Goal: Task Accomplishment & Management: Complete application form

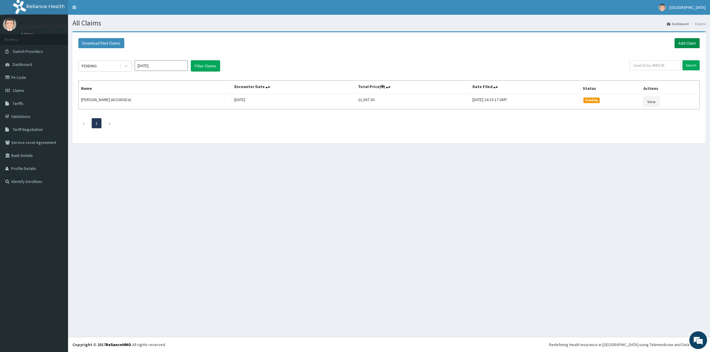
click at [680, 41] on link "Add Claim" at bounding box center [686, 43] width 25 height 10
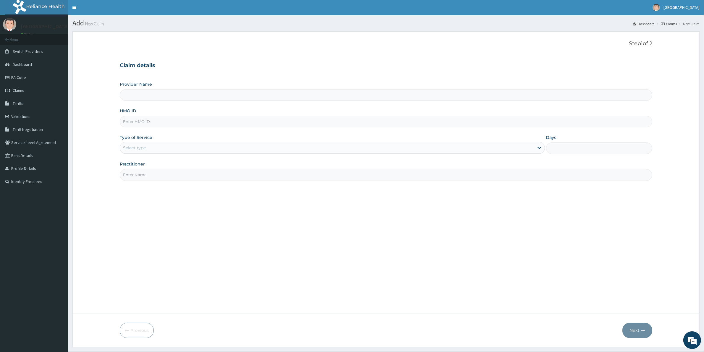
click at [179, 122] on input "HMO ID" at bounding box center [386, 122] width 533 height 12
type input "Kreitton Care Hospital"
paste input "PFM/10058/B"
type input "PFM/10058/B"
click at [316, 150] on div "Select type" at bounding box center [327, 147] width 414 height 9
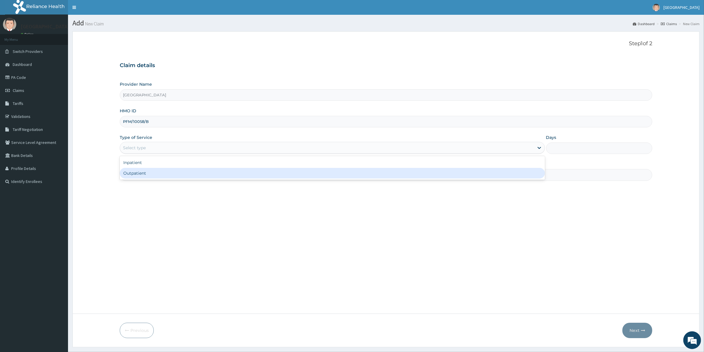
click at [308, 173] on div "Outpatient" at bounding box center [332, 173] width 425 height 11
type input "1"
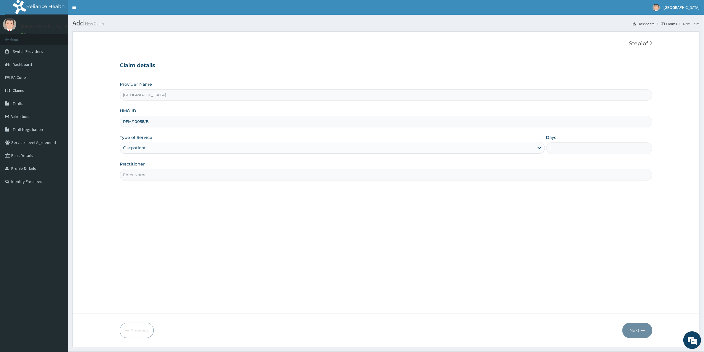
click at [527, 178] on input "Practitioner" at bounding box center [386, 175] width 533 height 12
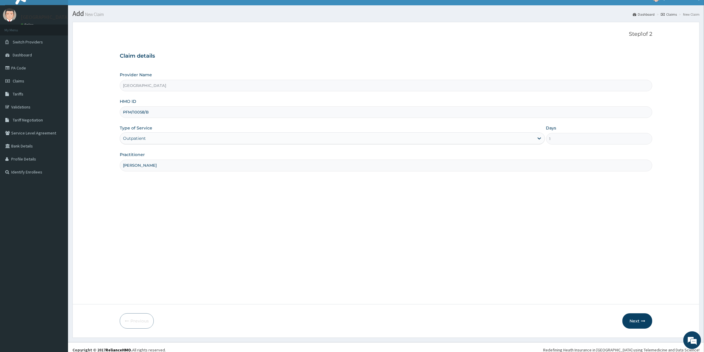
scroll to position [15, 0]
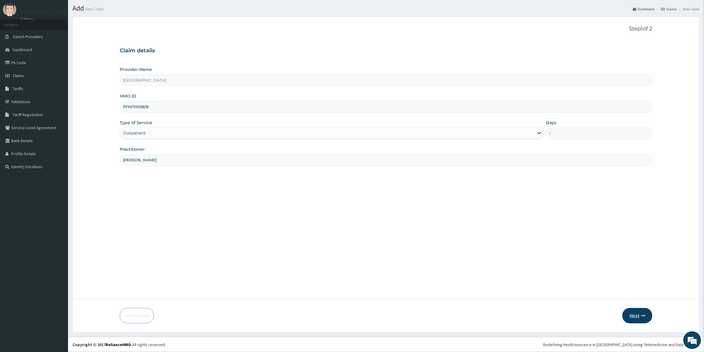
type input "DR ENEJI"
click at [634, 321] on button "Next" at bounding box center [638, 315] width 30 height 15
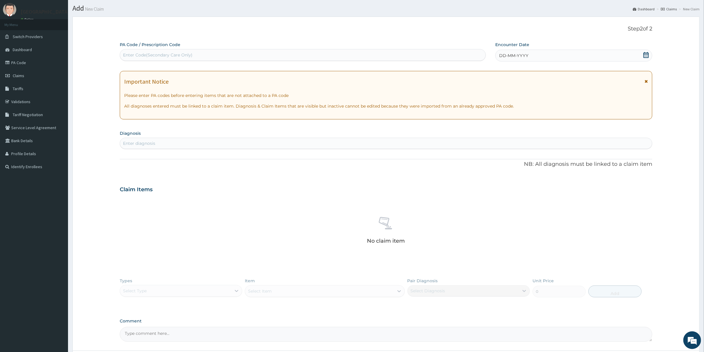
click at [214, 142] on div "Enter diagnosis" at bounding box center [386, 143] width 532 height 9
type input "MALARIA"
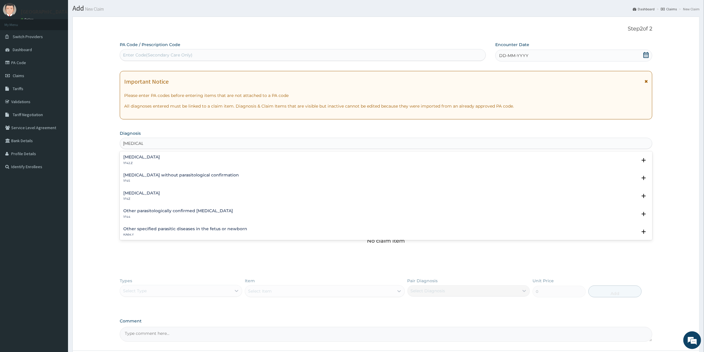
click at [153, 196] on div "Malaria, unspecified 1F4Z" at bounding box center [141, 196] width 37 height 10
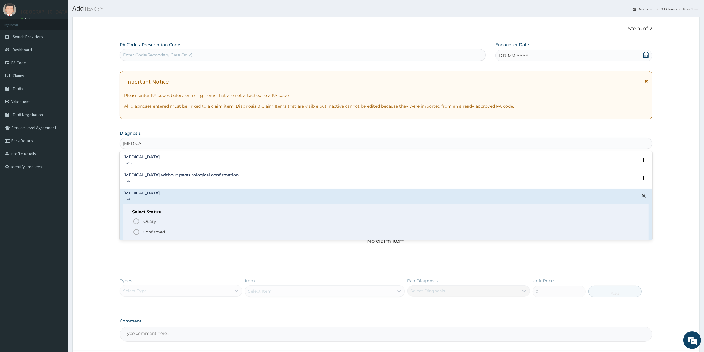
click at [135, 233] on icon "status option filled" at bounding box center [136, 232] width 7 height 7
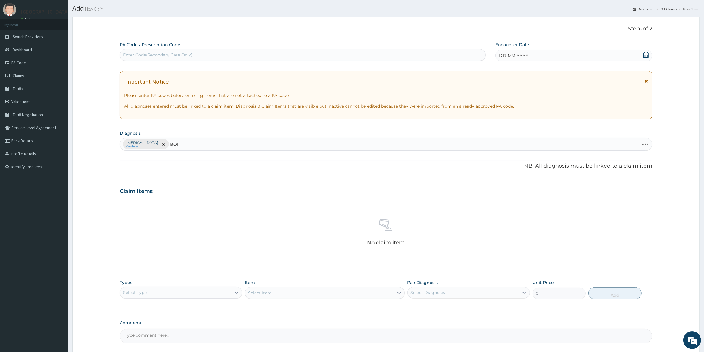
type input "BOIL"
click at [150, 160] on div "Furuncle 1B75.0" at bounding box center [386, 162] width 526 height 10
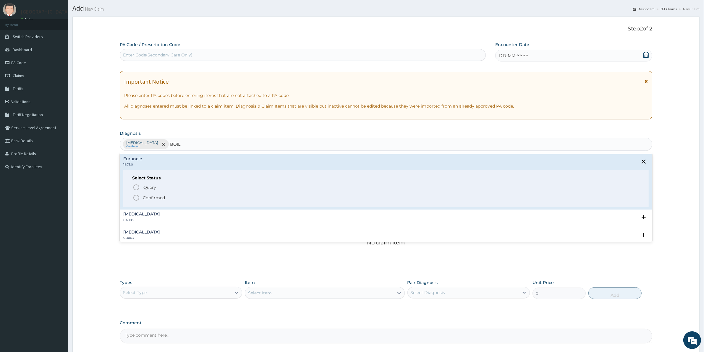
click at [136, 196] on icon "status option filled" at bounding box center [136, 197] width 7 height 7
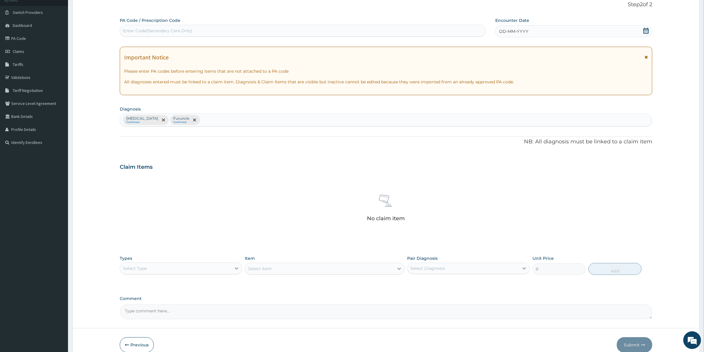
scroll to position [69, 0]
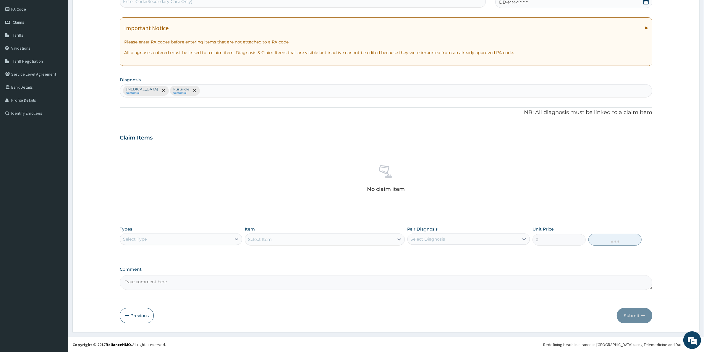
click at [185, 245] on div "Types Select Type" at bounding box center [181, 236] width 122 height 20
click at [193, 240] on div "Select Type" at bounding box center [175, 239] width 111 height 9
click at [186, 270] on div "Procedures" at bounding box center [181, 275] width 122 height 11
drag, startPoint x: 328, startPoint y: 232, endPoint x: 330, endPoint y: 237, distance: 5.2
click at [330, 237] on div "Item Select Item" at bounding box center [325, 236] width 160 height 20
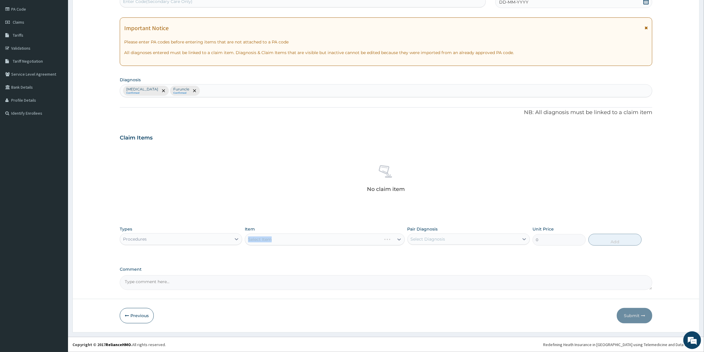
click at [311, 242] on div "Select Item" at bounding box center [325, 240] width 160 height 12
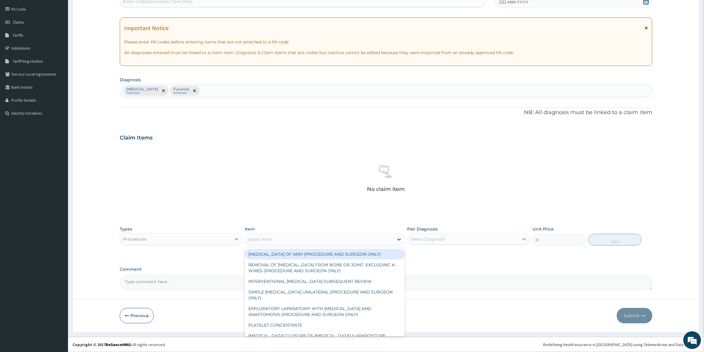
click at [399, 241] on icon at bounding box center [399, 240] width 6 height 6
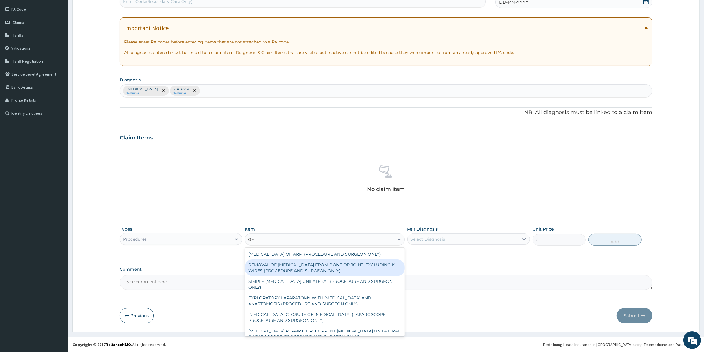
type input "GEN"
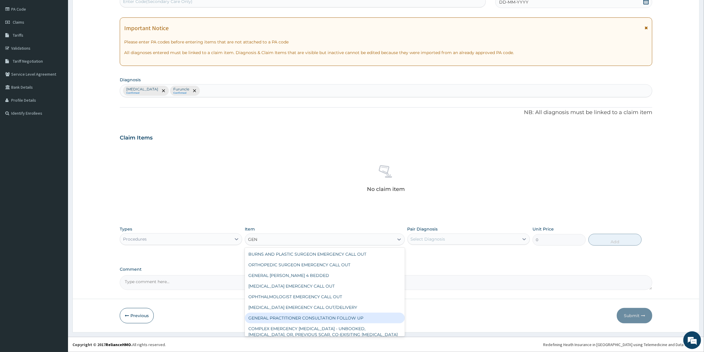
click at [282, 314] on div "GENERAL PRACTITIONER CONSULTATION FOLLOW UP" at bounding box center [325, 318] width 160 height 11
type input "1875"
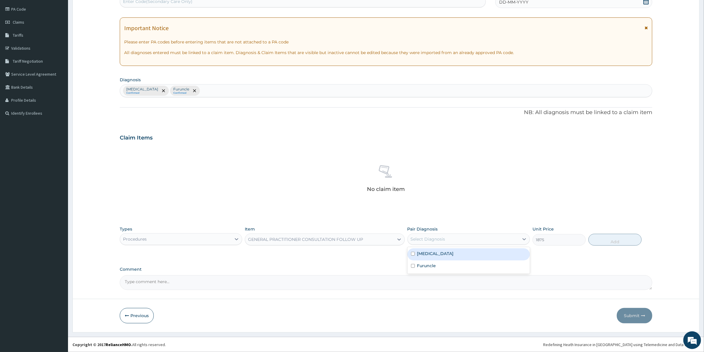
click at [517, 243] on div "Select Diagnosis" at bounding box center [463, 239] width 111 height 9
click at [505, 251] on div "Malaria, unspecified" at bounding box center [469, 254] width 122 height 12
checkbox input "true"
click at [605, 236] on button "Add" at bounding box center [615, 240] width 53 height 12
type input "0"
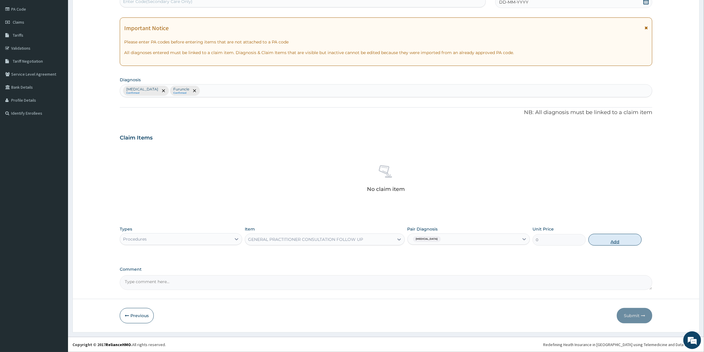
scroll to position [40, 0]
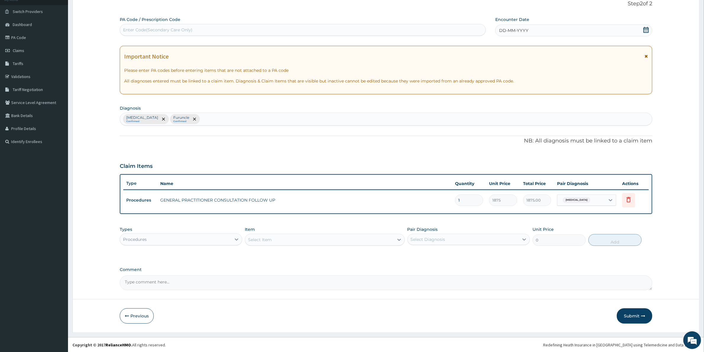
drag, startPoint x: 228, startPoint y: 240, endPoint x: 219, endPoint y: 243, distance: 9.0
click at [226, 241] on div "Procedures" at bounding box center [175, 239] width 111 height 9
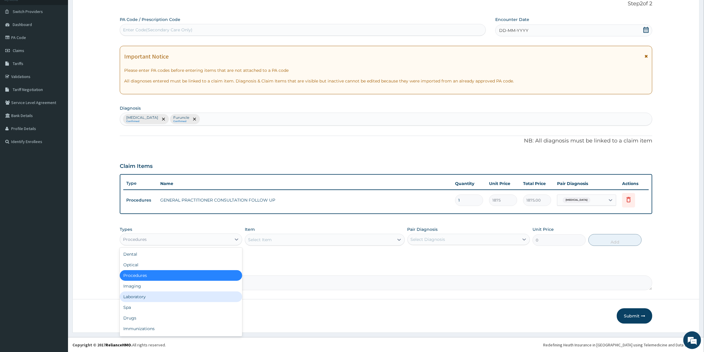
click at [177, 293] on div "Laboratory" at bounding box center [181, 297] width 122 height 11
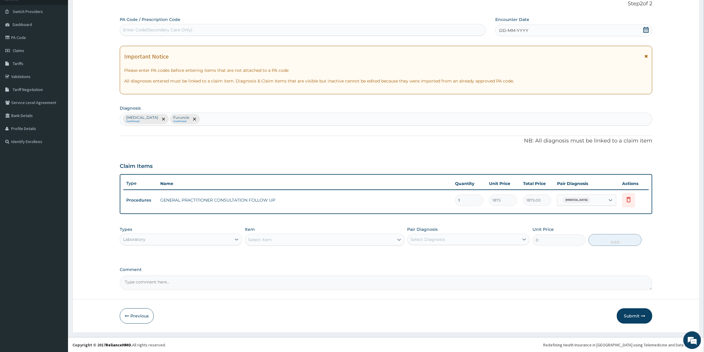
click at [369, 245] on div "Item Select Item" at bounding box center [325, 237] width 160 height 20
click at [368, 240] on div "Select Item" at bounding box center [319, 239] width 148 height 9
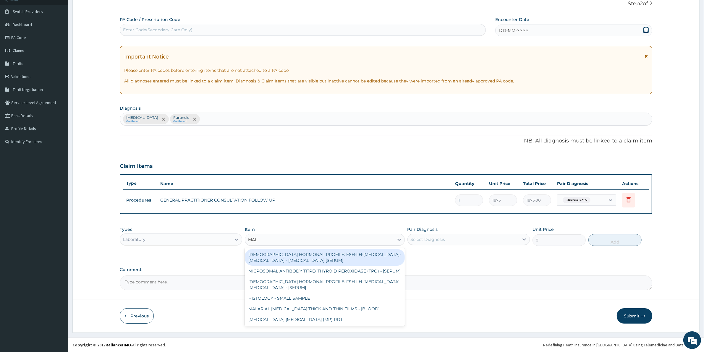
type input "MALA"
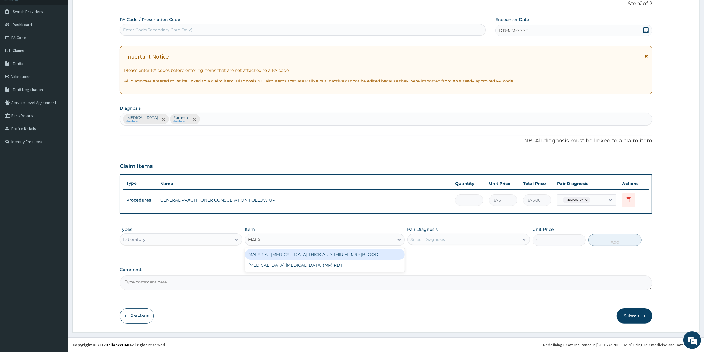
click at [340, 253] on div "MALARIAL PARASITE THICK AND THIN FILMS - [BLOOD]" at bounding box center [325, 254] width 160 height 11
type input "2187.5"
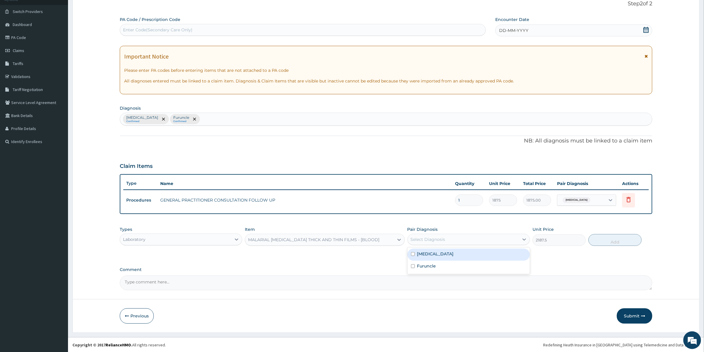
click at [466, 238] on div "Select Diagnosis" at bounding box center [463, 239] width 111 height 9
click at [469, 250] on div "Malaria, unspecified" at bounding box center [469, 255] width 122 height 12
checkbox input "true"
click at [618, 242] on button "Add" at bounding box center [615, 240] width 53 height 12
type input "0"
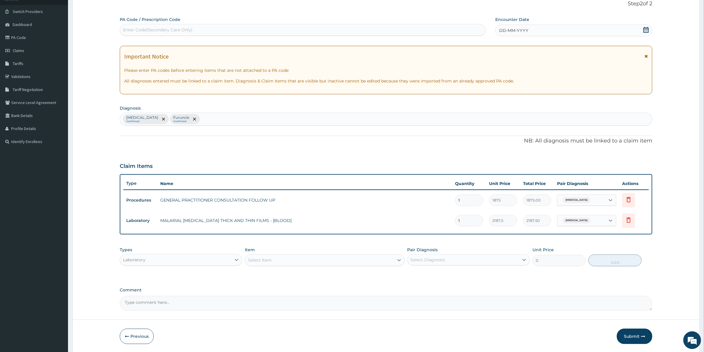
click at [357, 261] on div "Select Item" at bounding box center [319, 260] width 148 height 9
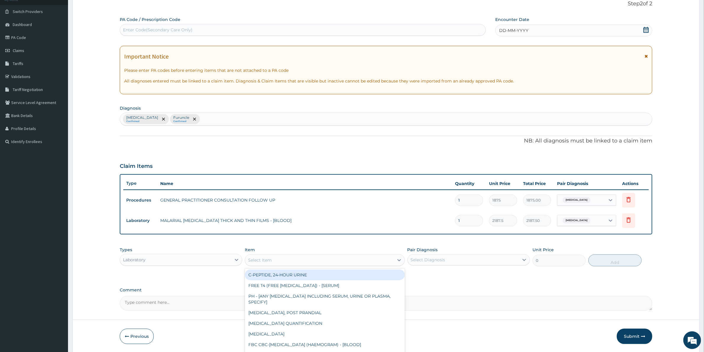
type input "C"
type input "FBC"
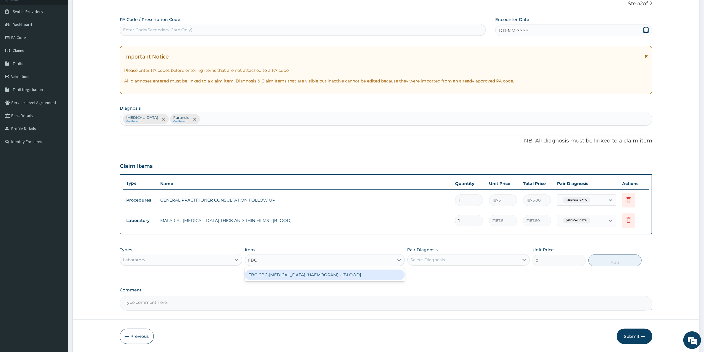
click at [351, 273] on div "FBC CBC-COMPLETE BLOOD COUNT (HAEMOGRAM) - [BLOOD]" at bounding box center [325, 275] width 160 height 11
type input "5000"
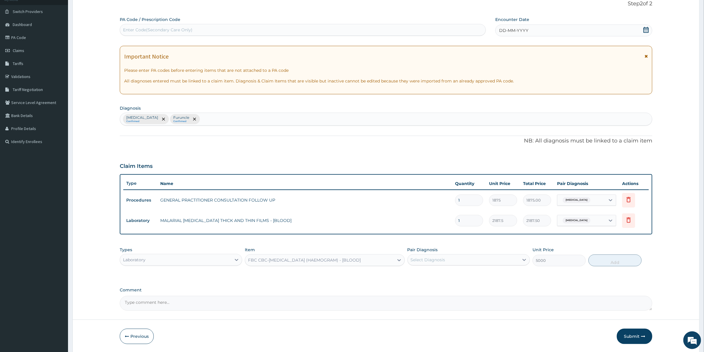
click at [492, 259] on div "Select Diagnosis" at bounding box center [463, 259] width 111 height 9
click at [484, 277] on div "Malaria, unspecified" at bounding box center [469, 275] width 122 height 12
checkbox input "true"
click at [620, 258] on button "Add" at bounding box center [615, 261] width 53 height 12
type input "0"
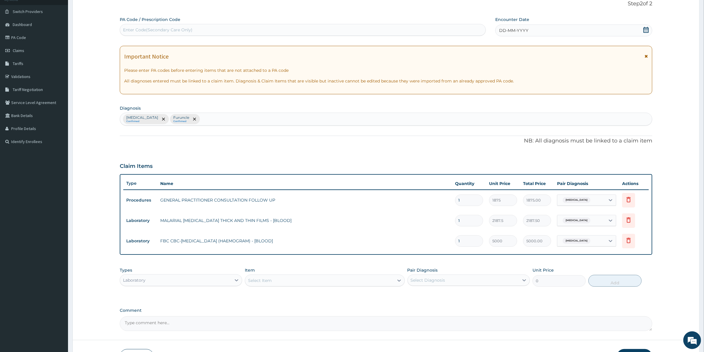
click at [212, 282] on div "Laboratory" at bounding box center [175, 280] width 111 height 9
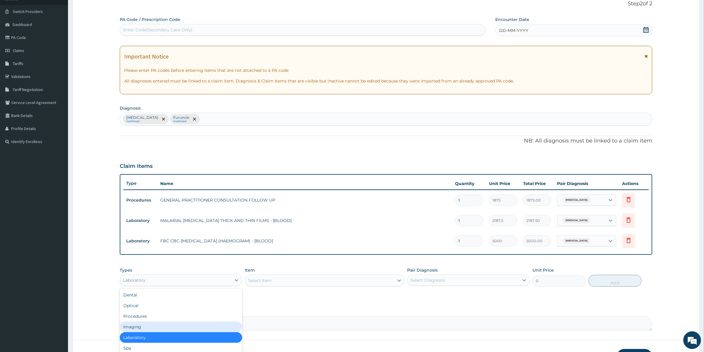
scroll to position [20, 0]
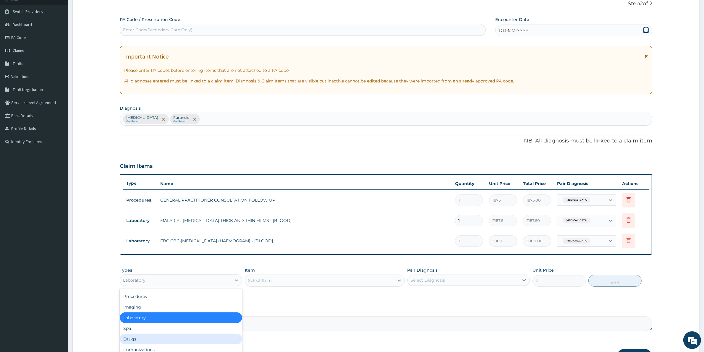
click at [178, 339] on div "Drugs" at bounding box center [181, 339] width 122 height 11
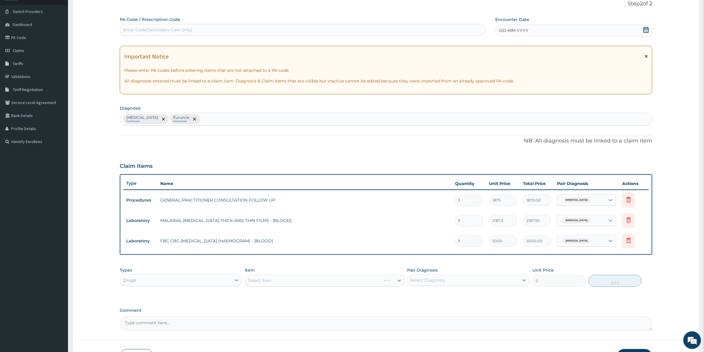
click at [327, 283] on div "Select Item" at bounding box center [325, 281] width 160 height 12
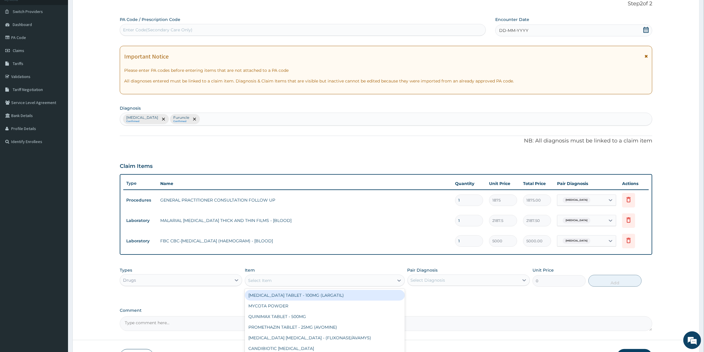
click at [359, 282] on div "Select Item" at bounding box center [319, 280] width 148 height 9
type input "ART"
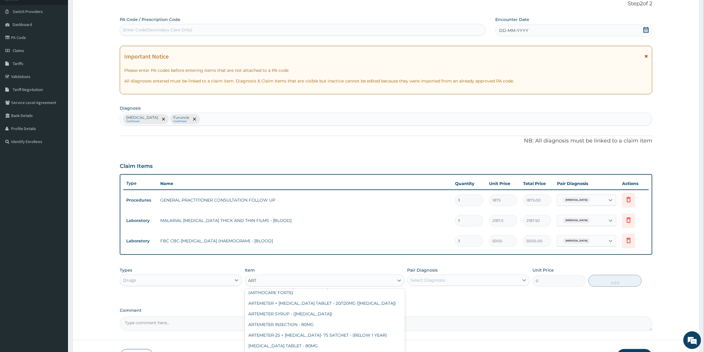
scroll to position [111, 0]
click at [303, 319] on div "ARTEMETER INJECTION - 80MG" at bounding box center [325, 324] width 160 height 11
type input "475.99999999999994"
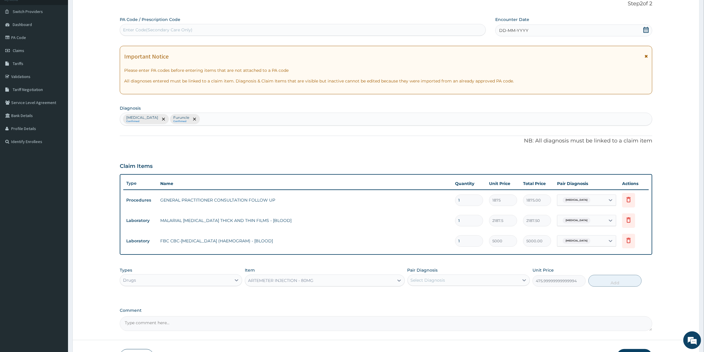
click at [441, 282] on div "Select Diagnosis" at bounding box center [428, 280] width 35 height 6
drag, startPoint x: 435, startPoint y: 295, endPoint x: 464, endPoint y: 288, distance: 29.8
click at [434, 295] on label "Malaria, unspecified" at bounding box center [435, 295] width 37 height 6
checkbox input "true"
click at [607, 280] on button "Add" at bounding box center [615, 281] width 53 height 12
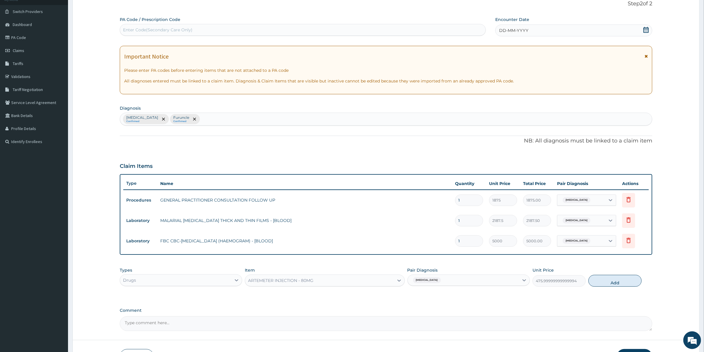
type input "0"
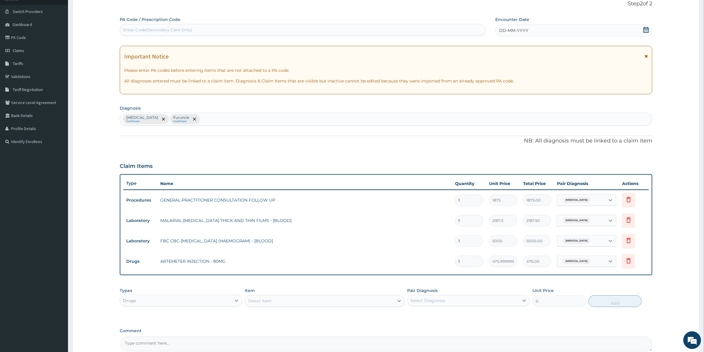
type input "0.00"
type input "3"
type input "1428.00"
type input "3"
click at [352, 302] on div "Select Item" at bounding box center [319, 300] width 148 height 9
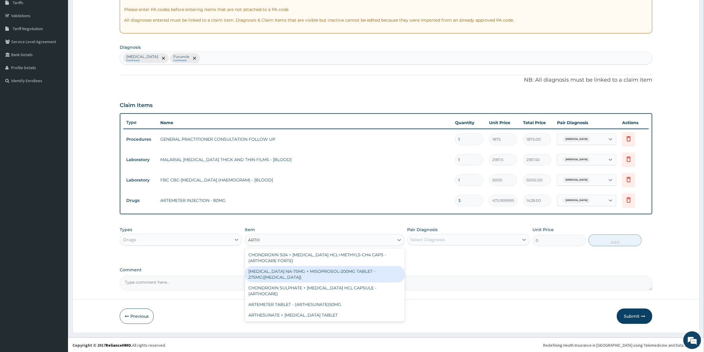
scroll to position [101, 0]
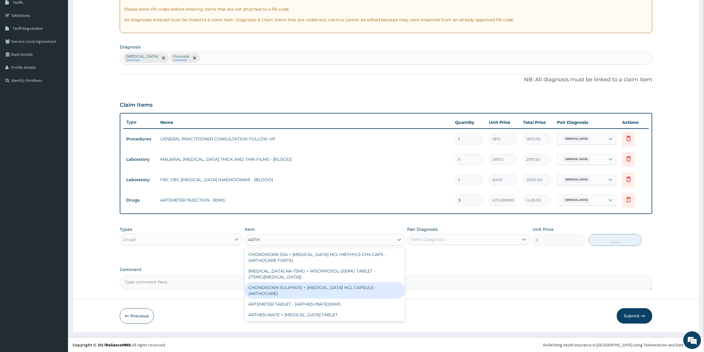
type input "ART"
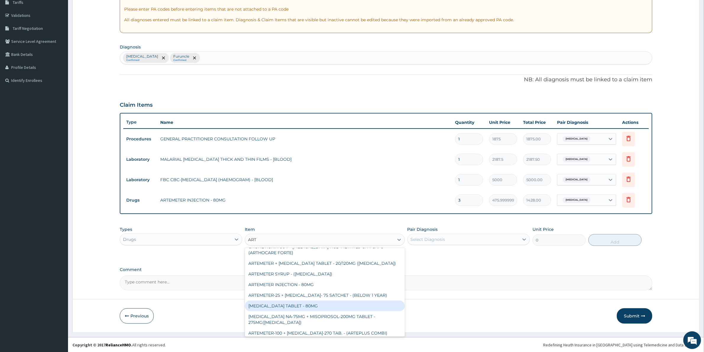
scroll to position [148, 0]
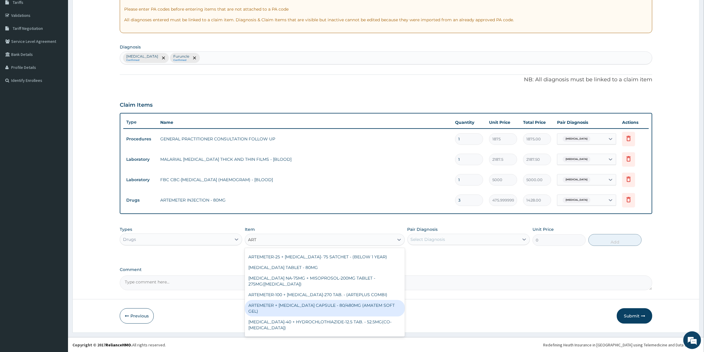
click at [324, 301] on div "ARTEMETER + LUMEFANTRINE CAPSULE - 80/480MG (AMATEM SOFT GEL)" at bounding box center [325, 308] width 160 height 17
type input "420"
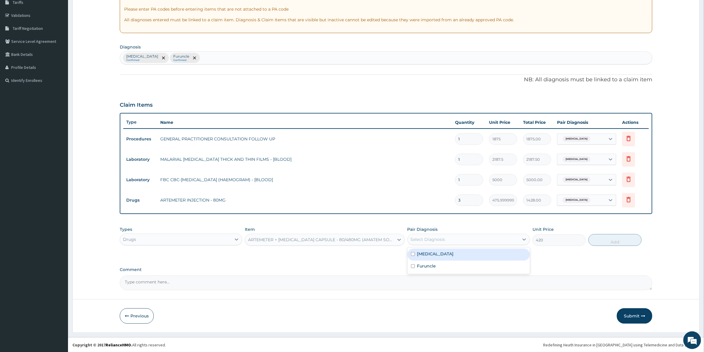
click at [472, 240] on div "Select Diagnosis" at bounding box center [463, 239] width 111 height 9
click at [454, 253] on label "Malaria, unspecified" at bounding box center [435, 254] width 37 height 6
checkbox input "true"
click at [611, 236] on button "Add" at bounding box center [615, 240] width 53 height 12
type input "0"
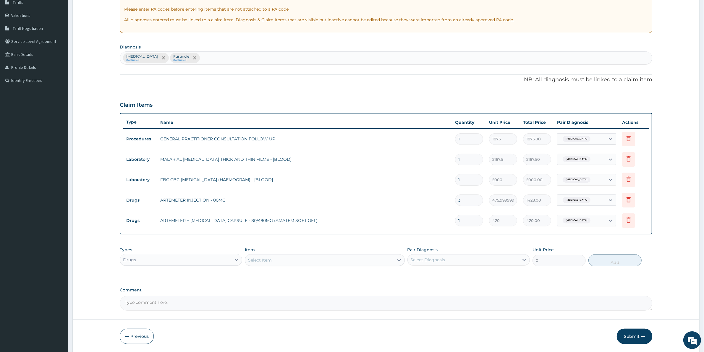
type input "0.00"
type input "6"
type input "2520.00"
type input "6"
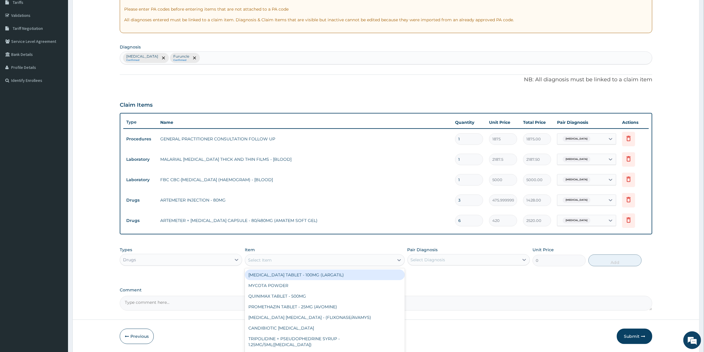
click at [354, 258] on div "Select Item" at bounding box center [319, 260] width 148 height 9
type input "PARA"
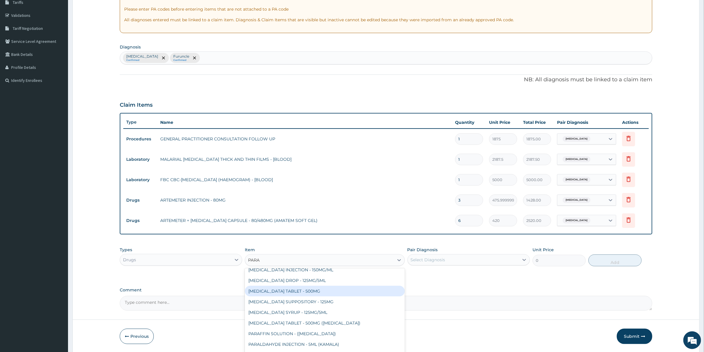
scroll to position [41, 0]
drag, startPoint x: 303, startPoint y: 288, endPoint x: 297, endPoint y: 278, distance: 10.9
click at [303, 287] on div "PARACETAMOL TABLET - 500MG" at bounding box center [325, 287] width 160 height 11
type input "33.599999999999994"
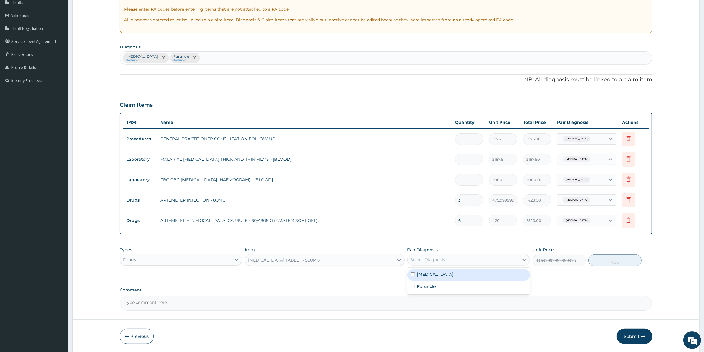
click at [458, 258] on div "Select Diagnosis" at bounding box center [463, 259] width 111 height 9
click at [454, 274] on label "Malaria, unspecified" at bounding box center [435, 275] width 37 height 6
checkbox input "true"
click at [613, 255] on button "Add" at bounding box center [615, 261] width 53 height 12
type input "0"
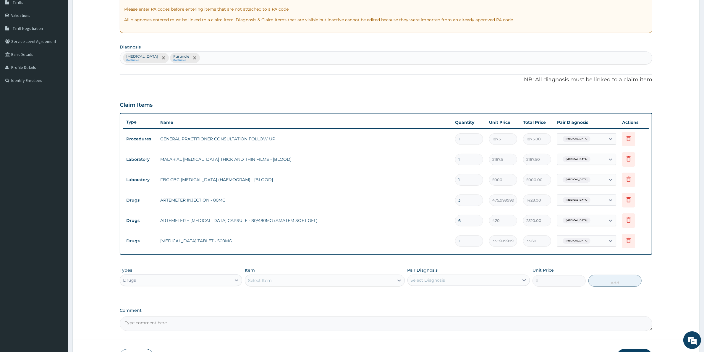
type input "18"
type input "604.80"
type input "18"
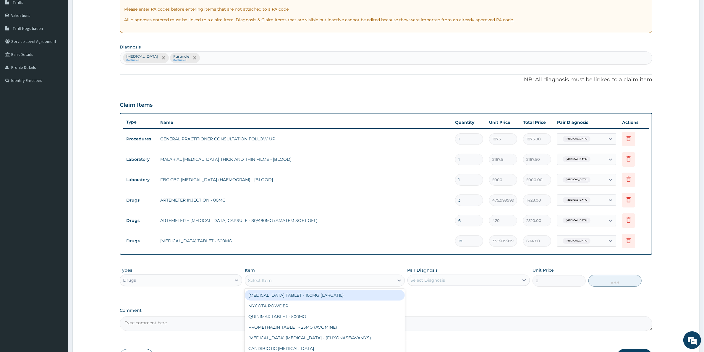
click at [317, 281] on div "Select Item" at bounding box center [319, 280] width 148 height 9
type input "CEFI"
click at [334, 297] on div "CEFIXIME TABLET - 200MG(OCEFIX)" at bounding box center [325, 295] width 160 height 11
type input "224"
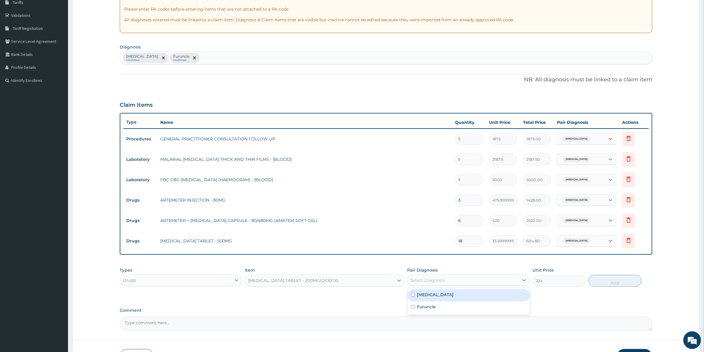
drag, startPoint x: 497, startPoint y: 280, endPoint x: 497, endPoint y: 283, distance: 3.3
click at [497, 281] on div "Select Diagnosis" at bounding box center [463, 280] width 111 height 9
click at [475, 308] on div "Furuncle" at bounding box center [469, 308] width 122 height 12
checkbox input "true"
click at [626, 280] on button "Add" at bounding box center [615, 281] width 53 height 12
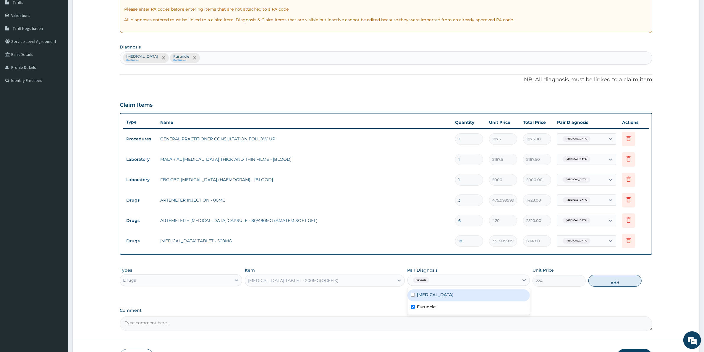
type input "0"
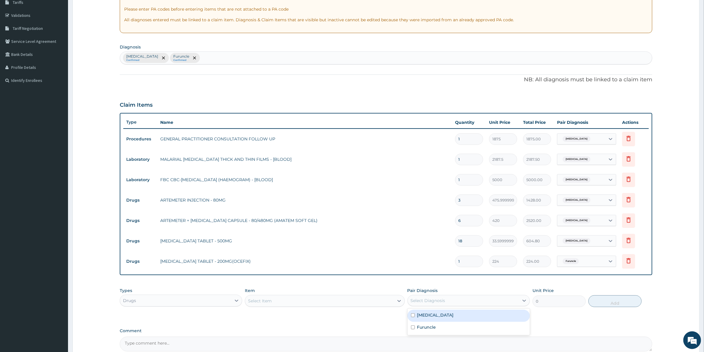
click at [515, 299] on div "Select Diagnosis" at bounding box center [463, 300] width 111 height 9
click at [467, 263] on input "1" at bounding box center [469, 262] width 28 height 12
type input "10"
type input "2240.00"
type input "11"
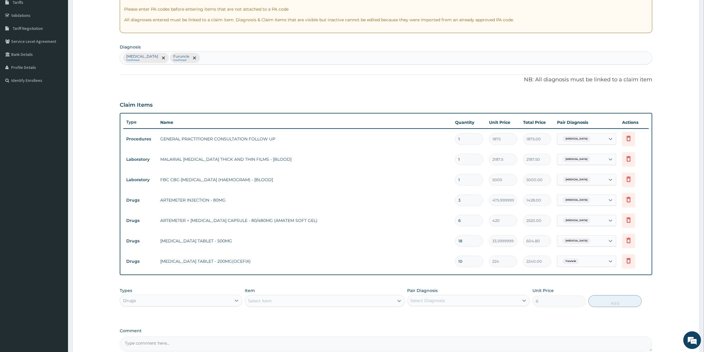
type input "2464.00"
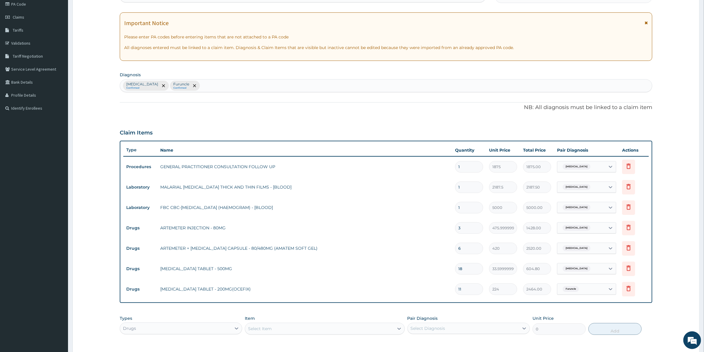
scroll to position [74, 0]
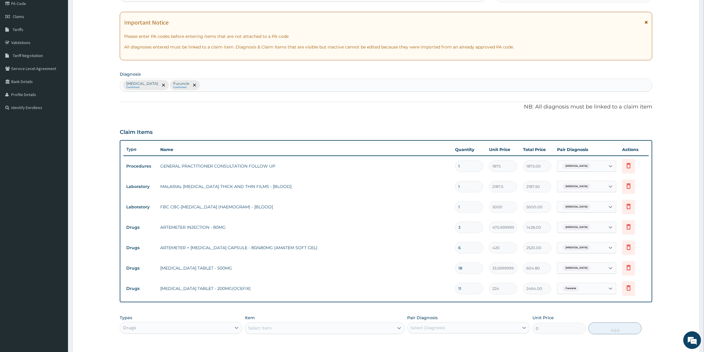
type input "11"
click at [335, 330] on div "Select Item" at bounding box center [319, 328] width 148 height 9
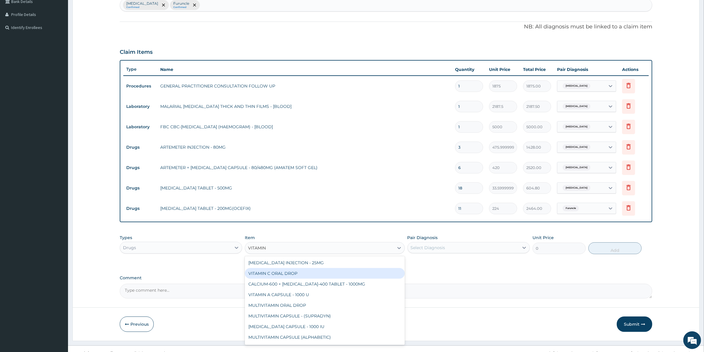
scroll to position [162, 0]
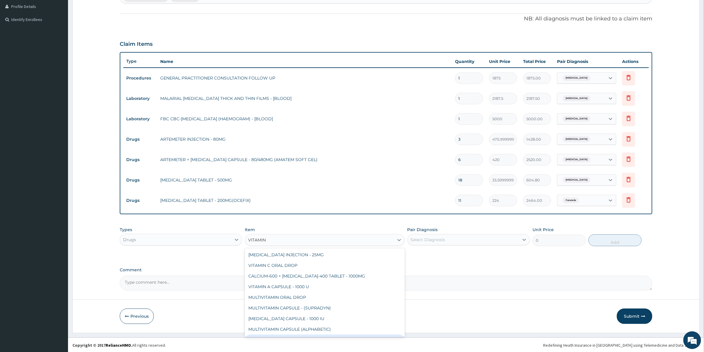
type input "VITAMIN C"
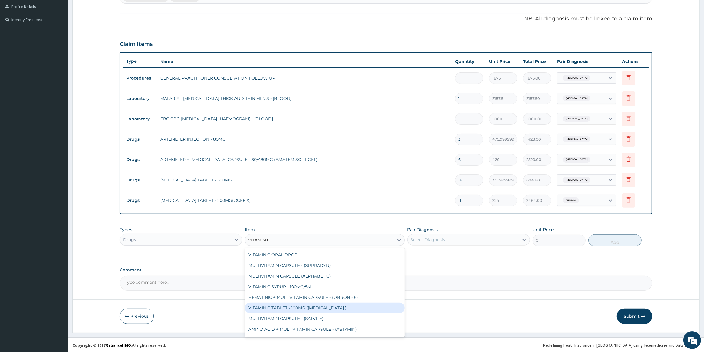
click at [333, 309] on div "VITAMIN C TABLET - 100MG (ASCORBIC ACID )" at bounding box center [325, 308] width 160 height 11
type input "16.799999999999997"
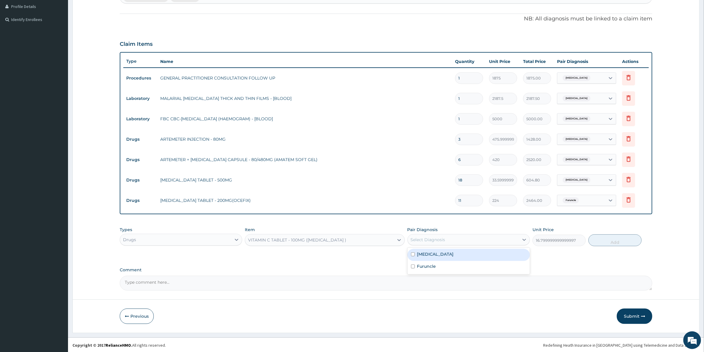
click at [515, 242] on div "Select Diagnosis" at bounding box center [463, 239] width 111 height 9
click at [499, 259] on div "Malaria, unspecified" at bounding box center [469, 255] width 122 height 12
checkbox input "true"
click at [614, 241] on button "Add" at bounding box center [615, 241] width 53 height 12
type input "0"
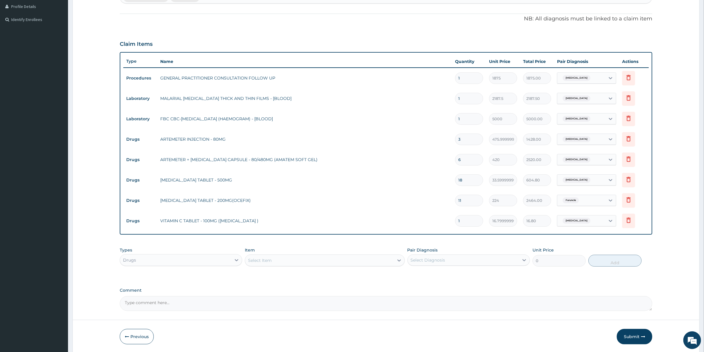
type input "15"
type input "252.00"
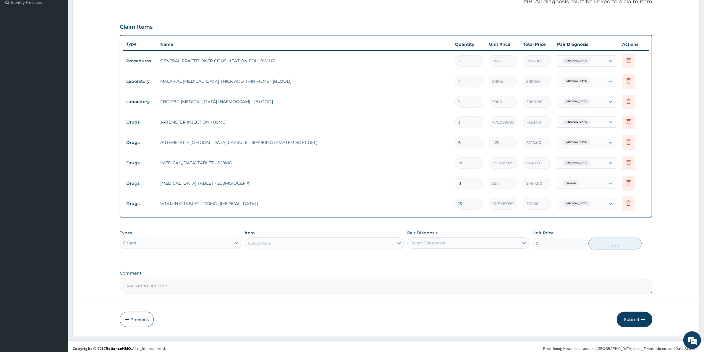
scroll to position [183, 0]
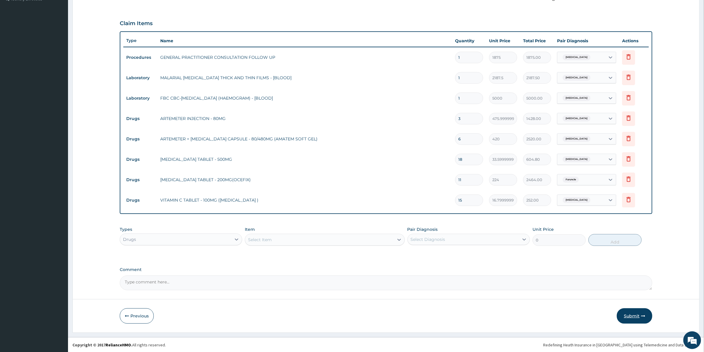
type input "15"
click at [634, 313] on button "Submit" at bounding box center [634, 315] width 35 height 15
click at [628, 315] on button "Submit" at bounding box center [634, 315] width 35 height 15
drag, startPoint x: 633, startPoint y: 318, endPoint x: 635, endPoint y: 315, distance: 3.2
click at [635, 315] on button "Submit" at bounding box center [634, 315] width 35 height 15
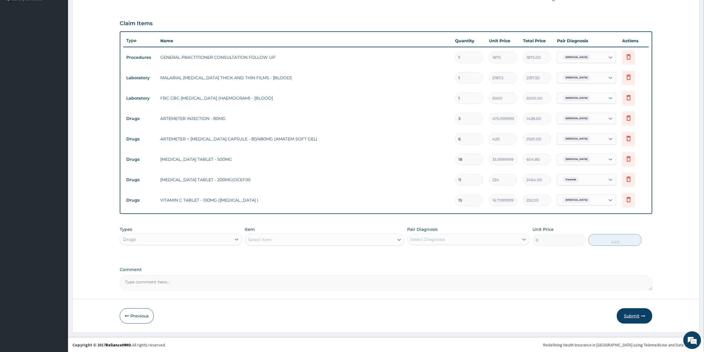
drag, startPoint x: 635, startPoint y: 315, endPoint x: 639, endPoint y: 316, distance: 4.2
click at [639, 316] on button "Submit" at bounding box center [634, 315] width 35 height 15
click at [641, 317] on button "Submit" at bounding box center [634, 315] width 35 height 15
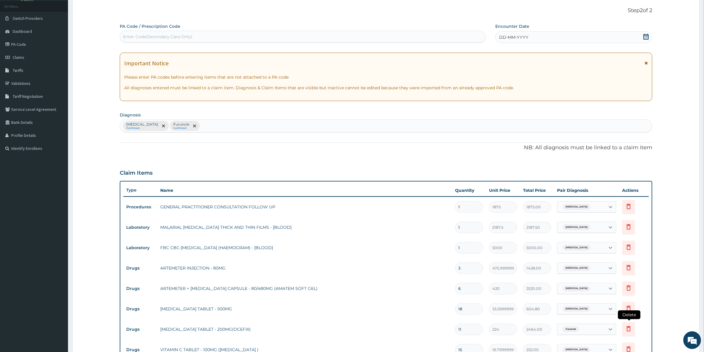
scroll to position [0, 0]
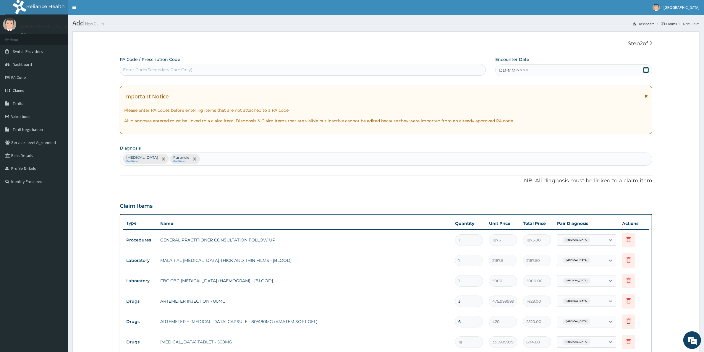
click at [645, 66] on div "DD-MM-YYYY" at bounding box center [573, 70] width 157 height 12
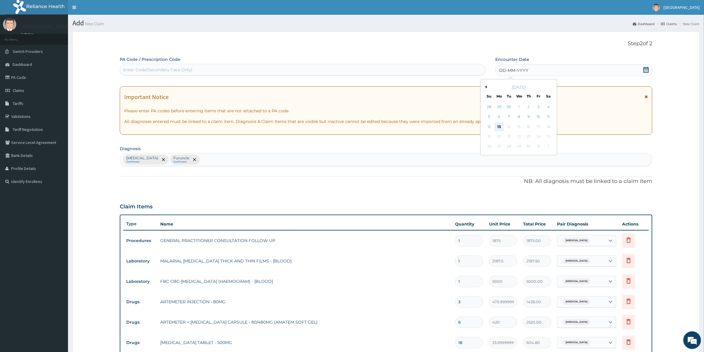
click at [501, 126] on div "13" at bounding box center [499, 126] width 9 height 9
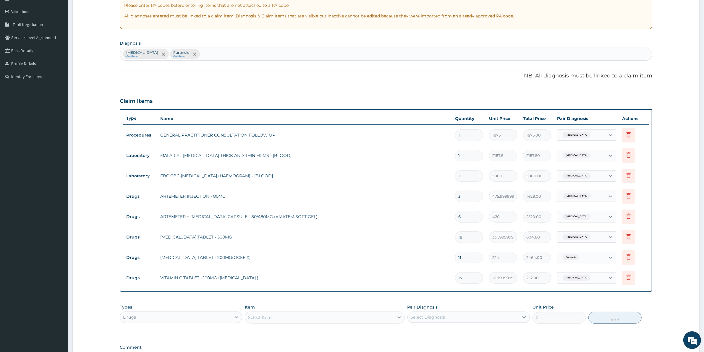
scroll to position [183, 0]
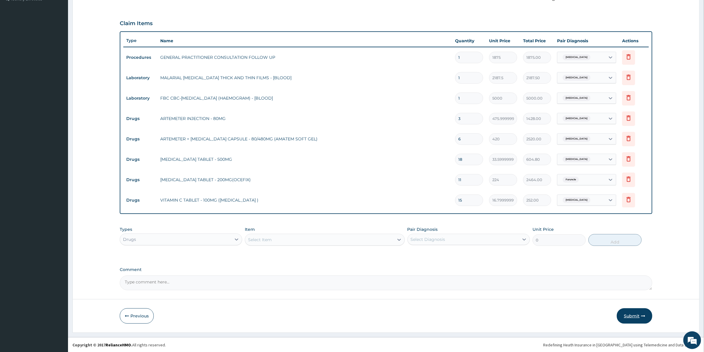
click at [631, 317] on button "Submit" at bounding box center [634, 315] width 35 height 15
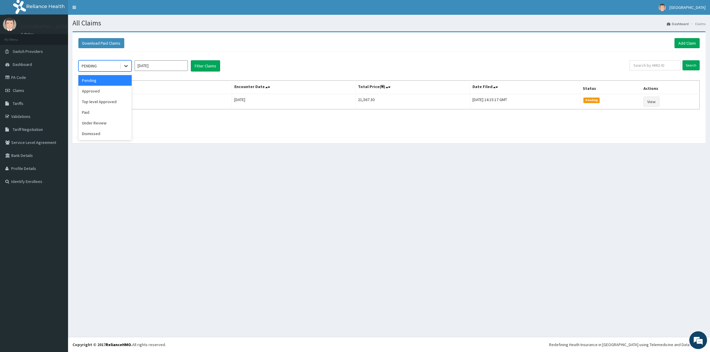
click at [122, 64] on div at bounding box center [126, 66] width 11 height 11
click at [102, 91] on div "Approved" at bounding box center [104, 91] width 53 height 11
click at [206, 65] on button "Filter Claims" at bounding box center [205, 65] width 29 height 11
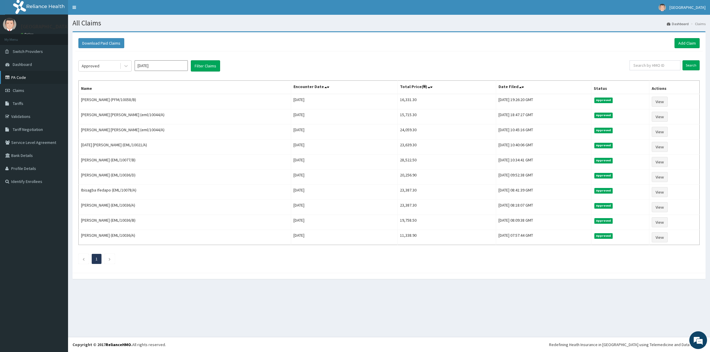
click at [30, 82] on link "PA Code" at bounding box center [34, 77] width 68 height 13
